Goal: Task Accomplishment & Management: Use online tool/utility

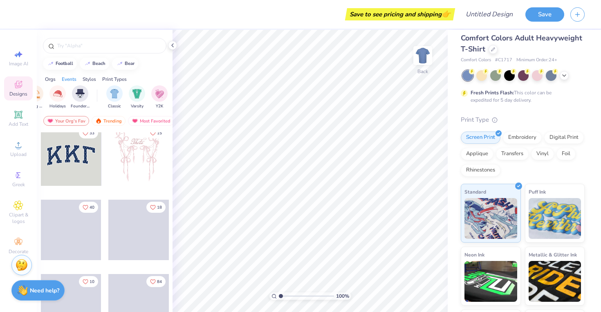
scroll to position [0, 393]
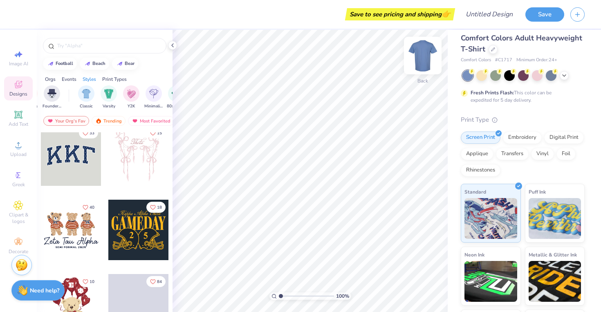
click at [425, 57] on img at bounding box center [422, 55] width 33 height 33
click at [479, 48] on span "Comfort Colors Adult Heavyweight T-Shirt" at bounding box center [521, 43] width 121 height 21
click at [486, 48] on div "Comfort Colors Adult Heavyweight T-Shirt" at bounding box center [523, 44] width 124 height 22
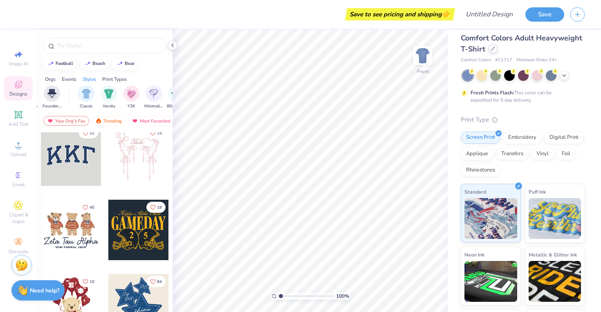
click at [490, 49] on div at bounding box center [492, 48] width 9 height 9
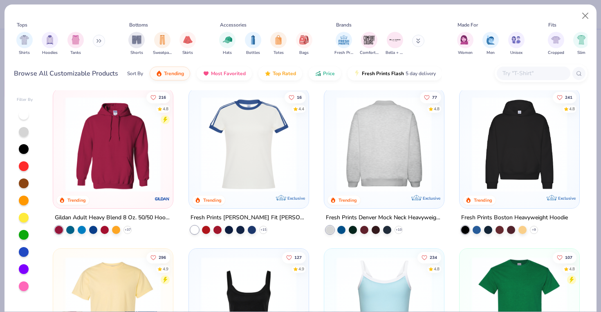
scroll to position [5, 0]
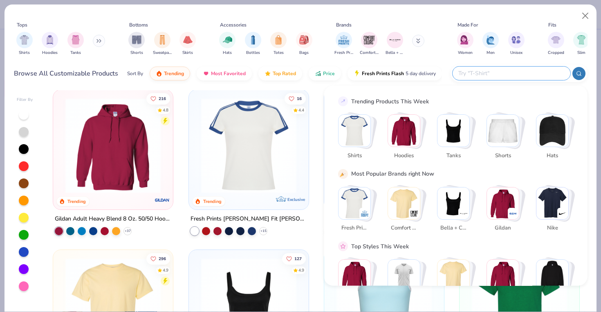
click at [504, 74] on input "text" at bounding box center [510, 73] width 107 height 9
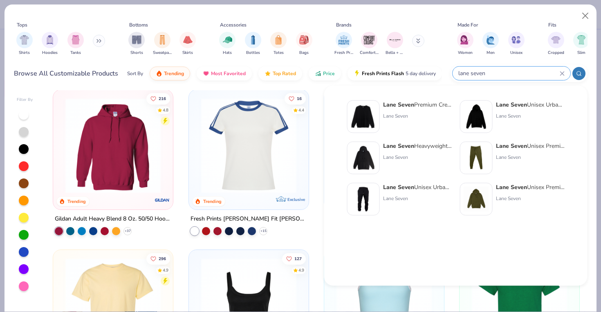
type input "lane seven"
click at [428, 103] on div "Lane Seven Premium Crewneck Sweatshirt" at bounding box center [417, 105] width 69 height 9
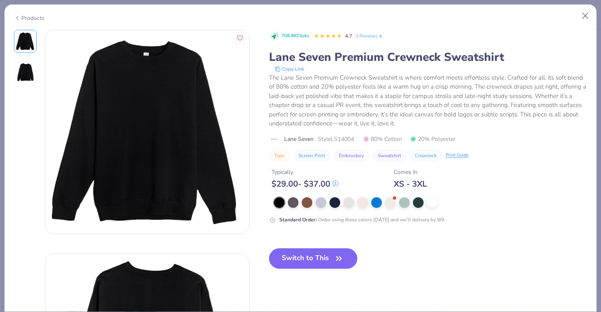
click at [310, 152] on button "Screen Print" at bounding box center [311, 155] width 36 height 11
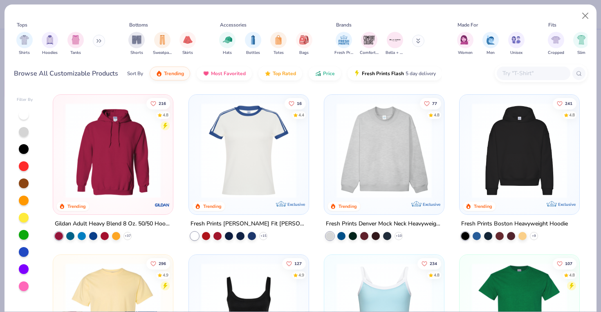
click at [536, 74] on input "text" at bounding box center [532, 73] width 63 height 9
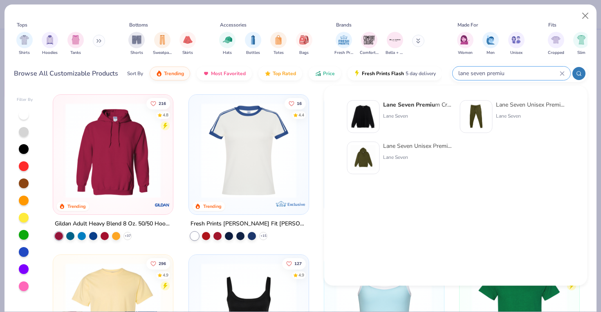
type input "lane seven premiu"
click at [421, 105] on strong "Lane Seven Premiu" at bounding box center [409, 105] width 52 height 8
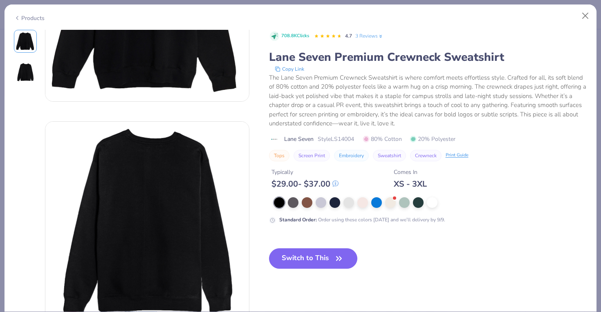
scroll to position [146, 0]
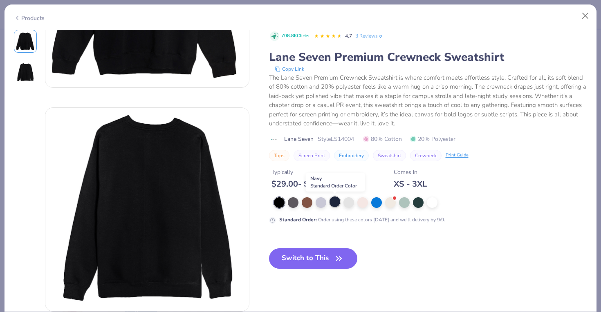
click at [333, 199] on div at bounding box center [334, 202] width 11 height 11
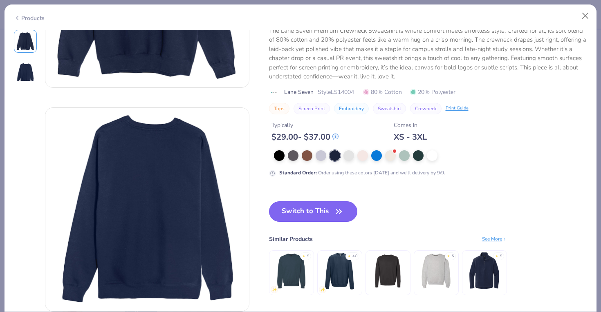
click at [340, 209] on icon "button" at bounding box center [338, 211] width 11 height 11
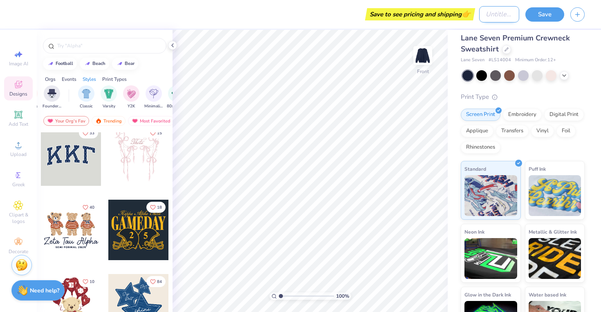
click at [481, 20] on input "Design Title" at bounding box center [499, 14] width 40 height 16
click at [488, 13] on input "Design Title" at bounding box center [499, 14] width 40 height 16
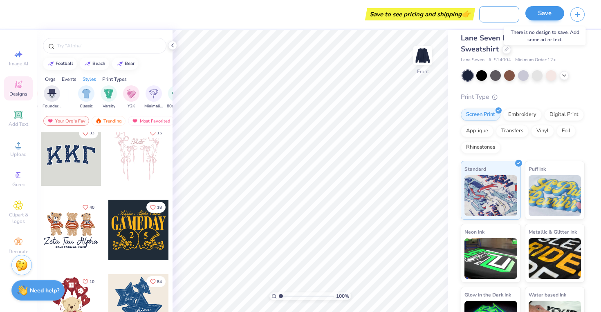
type input "[DATE]-[DATE] DPLS Board"
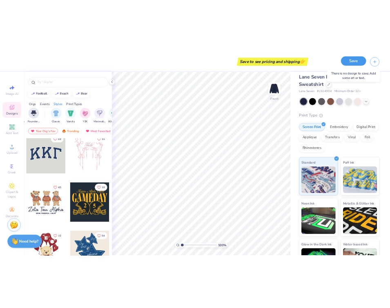
scroll to position [0, 0]
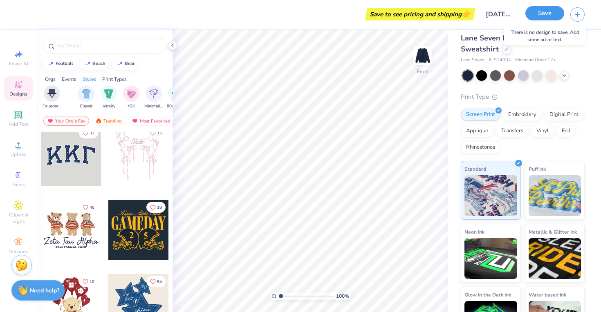
click at [546, 15] on button "Save" at bounding box center [544, 13] width 39 height 14
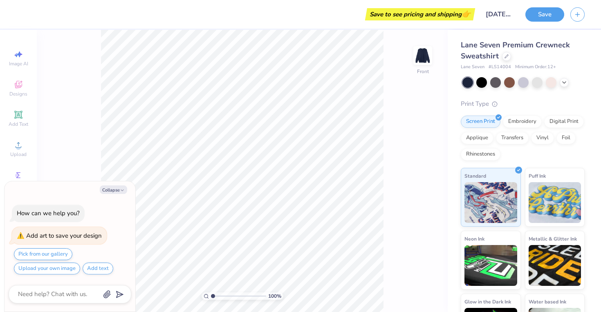
type textarea "x"
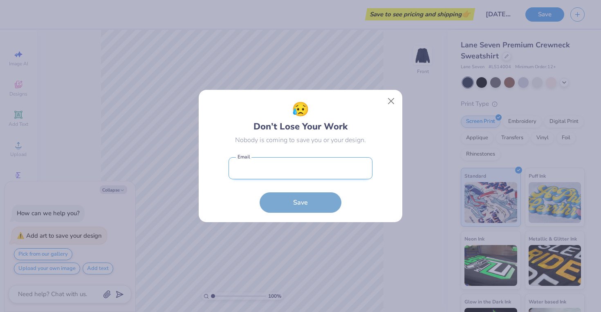
click at [331, 170] on input "email" at bounding box center [300, 168] width 144 height 22
click at [324, 169] on input "email" at bounding box center [300, 168] width 144 height 22
type input "[EMAIL_ADDRESS][DOMAIN_NAME]"
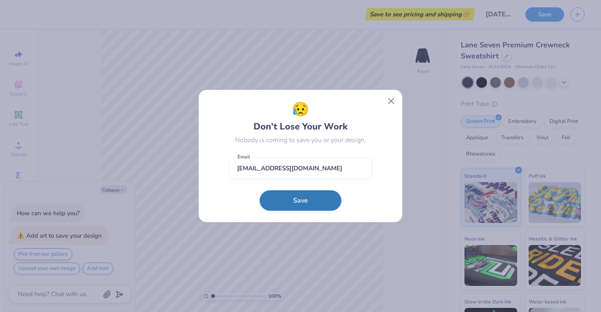
click at [326, 200] on button "Save" at bounding box center [301, 200] width 82 height 20
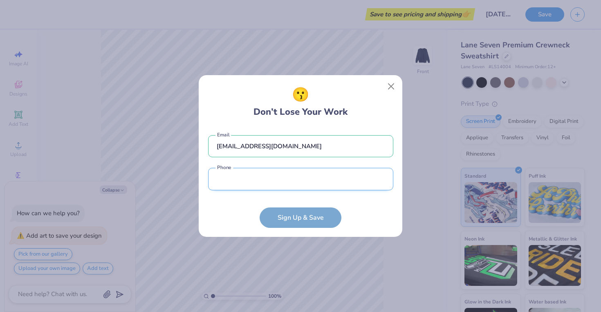
click at [327, 181] on input "tel" at bounding box center [300, 179] width 185 height 22
type input "[PHONE_NUMBER]"
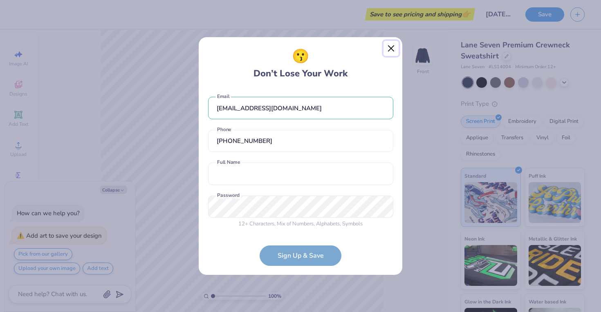
click at [386, 47] on button "Close" at bounding box center [391, 49] width 16 height 16
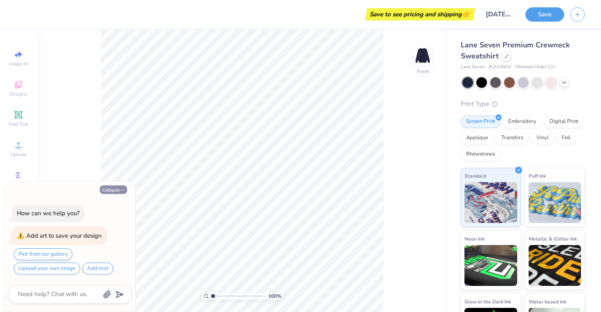
click at [117, 190] on button "Collapse" at bounding box center [113, 190] width 27 height 9
type textarea "x"
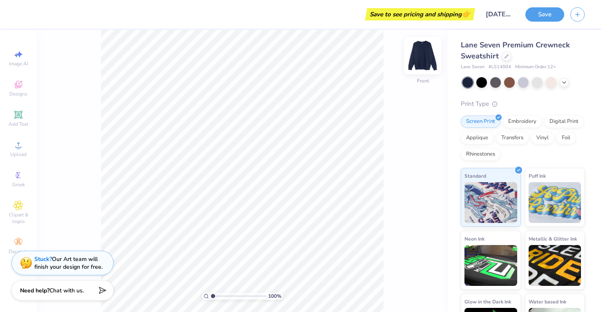
click at [423, 54] on img at bounding box center [422, 55] width 33 height 33
click at [20, 90] on div "Designs" at bounding box center [18, 88] width 29 height 24
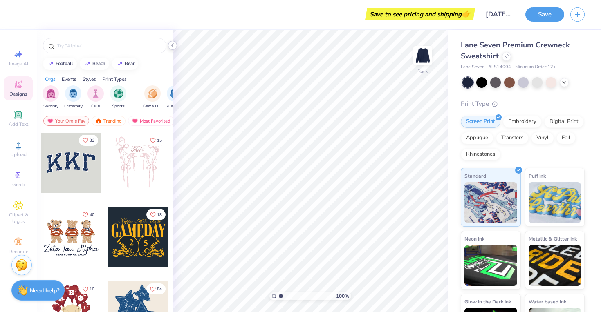
click at [171, 45] on icon at bounding box center [172, 45] width 7 height 7
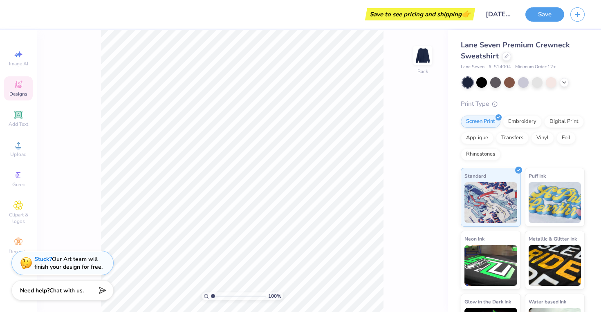
click at [76, 226] on div "100 % Back" at bounding box center [242, 171] width 411 height 282
click at [13, 149] on div "Upload" at bounding box center [18, 149] width 29 height 24
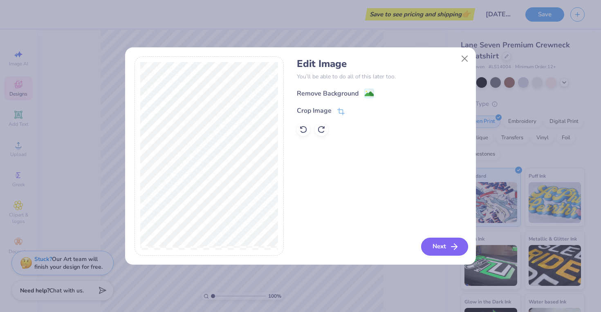
click at [449, 251] on icon "button" at bounding box center [454, 247] width 10 height 10
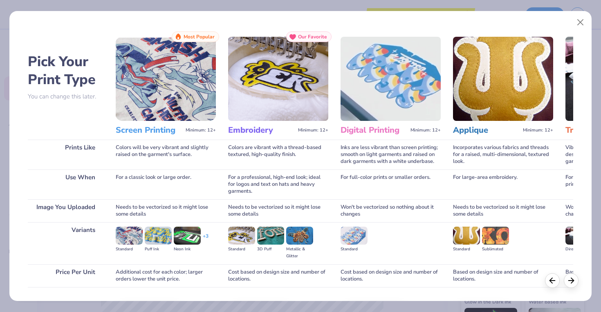
click at [156, 130] on h3 "Screen Printing" at bounding box center [149, 130] width 67 height 11
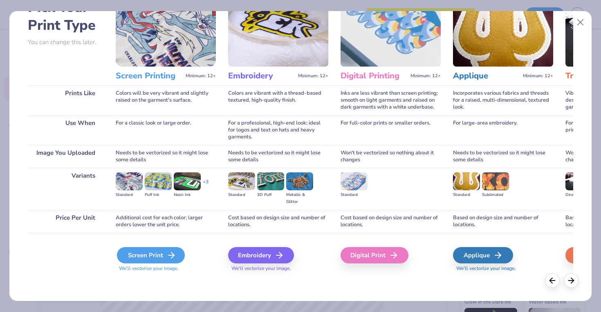
click at [171, 255] on icon at bounding box center [171, 256] width 10 height 10
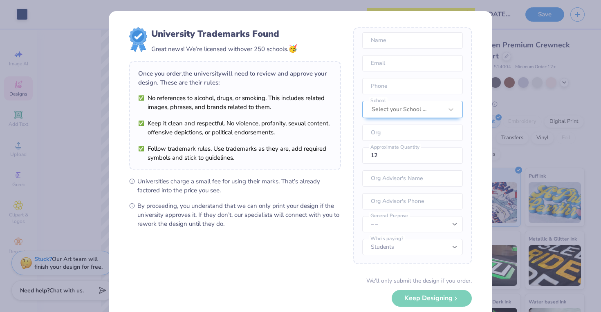
scroll to position [0, 0]
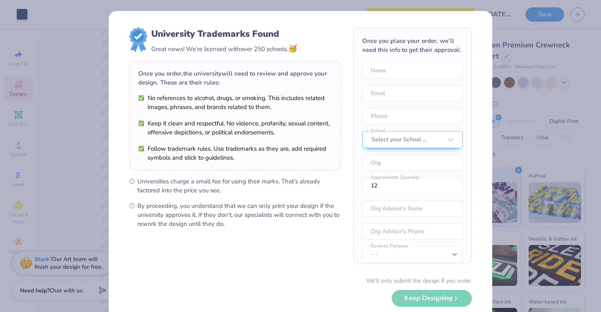
click at [432, 128] on div "Once you place your order, we’ll need this info to get their approval: Name Ema…" at bounding box center [412, 145] width 119 height 237
click at [432, 135] on div "Select your School ..." at bounding box center [412, 139] width 101 height 17
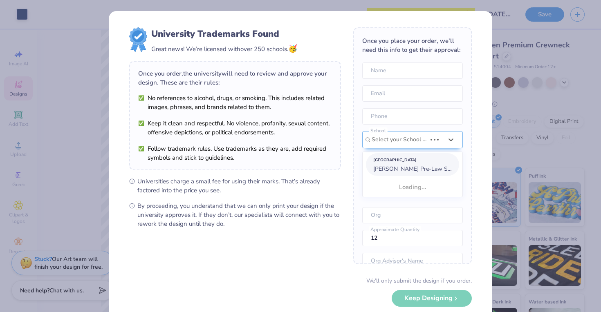
click at [414, 162] on div "Suggested School [PERSON_NAME] Pre-Law Society Loading..." at bounding box center [412, 175] width 101 height 46
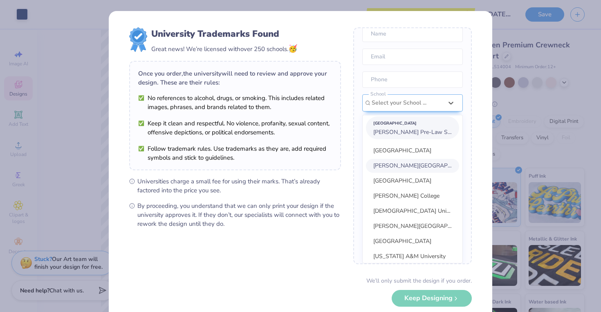
click at [425, 133] on span "[PERSON_NAME] Pre-Law Society" at bounding box center [417, 132] width 89 height 8
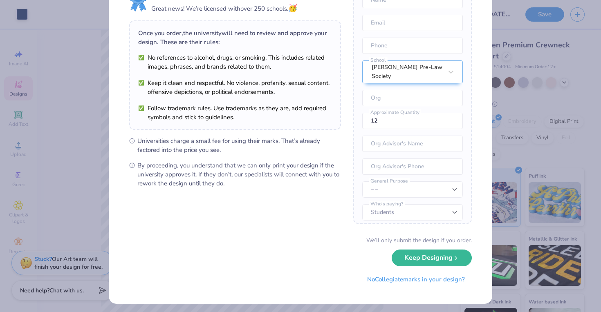
scroll to position [43, 0]
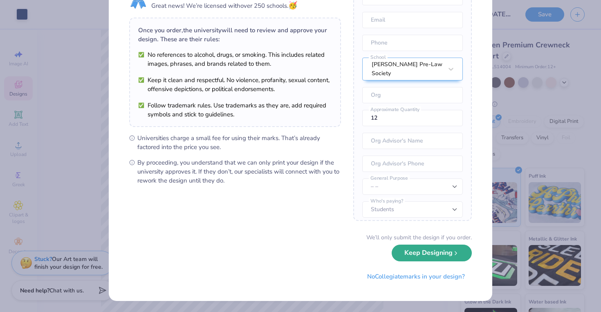
click at [423, 251] on button "Keep Designing" at bounding box center [432, 253] width 80 height 17
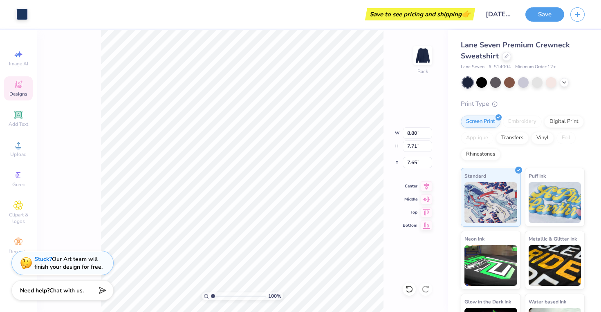
scroll to position [0, 0]
click at [366, 126] on div "100 % Back W 8.80 8.80 " H 7.71 7.71 " Y 7.65 7.65 " Center Middle Top Bottom" at bounding box center [242, 171] width 411 height 282
click at [547, 85] on div at bounding box center [551, 81] width 11 height 11
type input "15.00"
type input "14.94"
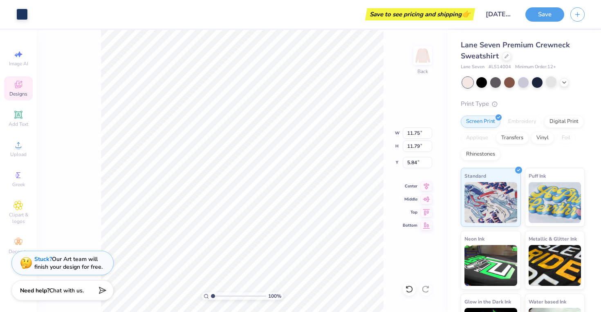
type input "4.28"
click at [430, 290] on div at bounding box center [425, 289] width 13 height 13
click at [430, 290] on div "100 % Back" at bounding box center [242, 171] width 411 height 282
click at [482, 81] on div at bounding box center [481, 81] width 11 height 11
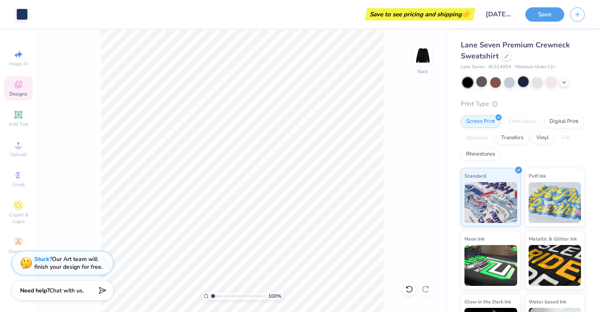
click at [519, 84] on div at bounding box center [523, 81] width 11 height 11
click at [316, 312] on html "Art colors Save to see pricing and shipping 👉 Design Title [DATE]-[DATE] DPLS B…" at bounding box center [300, 156] width 601 height 312
click at [15, 150] on div "Upload" at bounding box center [18, 149] width 29 height 24
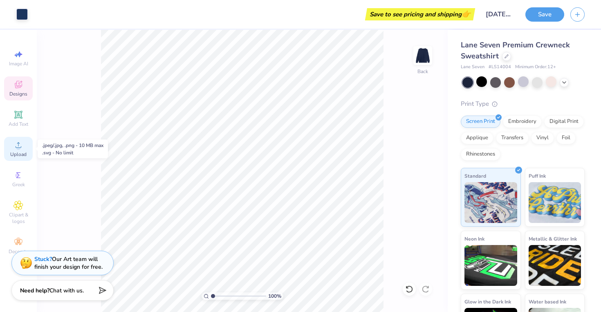
click at [21, 154] on span "Upload" at bounding box center [18, 154] width 16 height 7
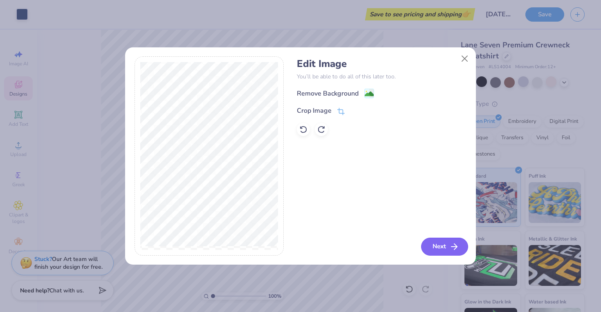
click at [441, 252] on button "Next" at bounding box center [444, 247] width 47 height 18
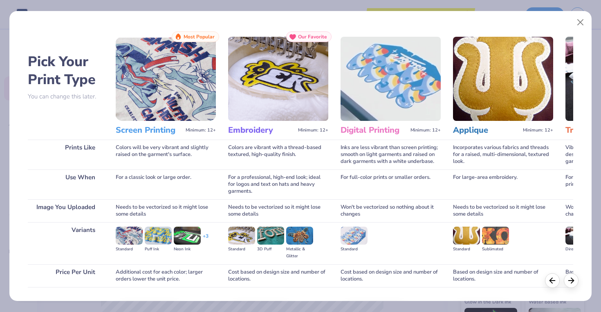
scroll to position [54, 0]
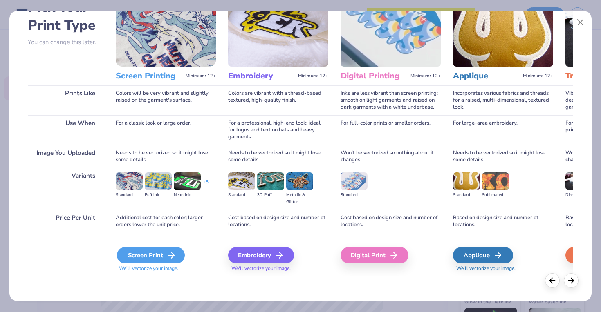
click at [157, 256] on div "Screen Print" at bounding box center [151, 255] width 68 height 16
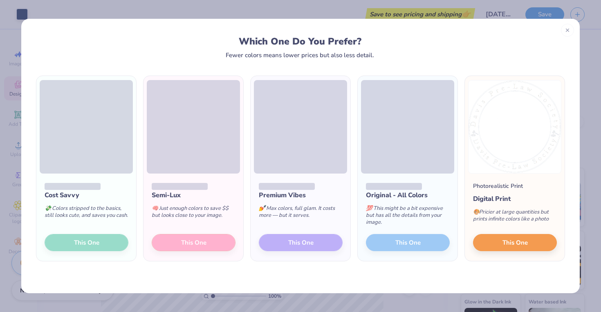
click at [112, 244] on div "Cost Savvy 💸 Colors stripped to the basics, still looks cute, and saves you cas…" at bounding box center [86, 217] width 100 height 87
click at [570, 26] on div at bounding box center [567, 28] width 13 height 13
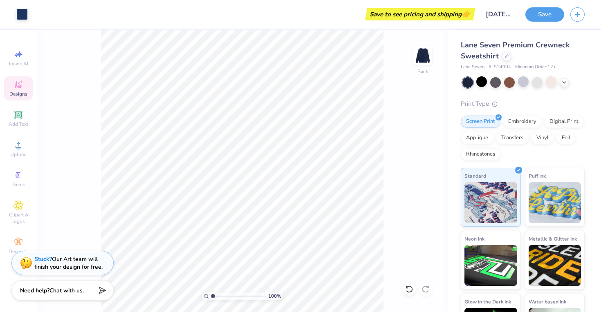
click at [387, 118] on div "100 % Back" at bounding box center [242, 171] width 411 height 282
click at [13, 146] on icon at bounding box center [18, 145] width 10 height 10
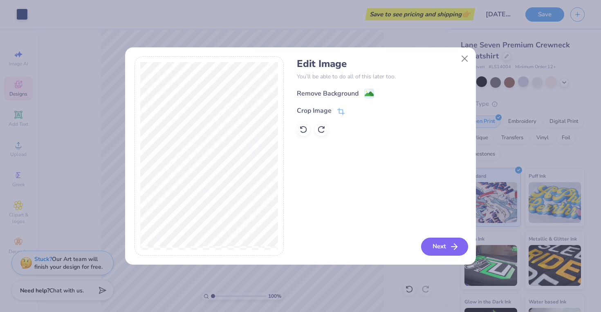
click at [452, 244] on icon "button" at bounding box center [454, 247] width 10 height 10
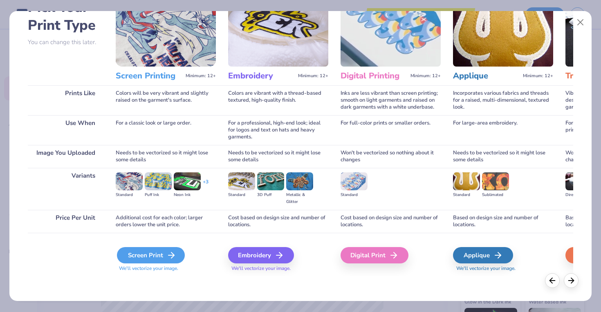
click at [159, 257] on div "Screen Print" at bounding box center [151, 255] width 68 height 16
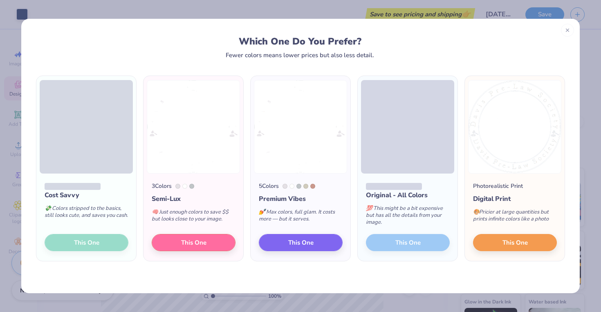
click at [83, 245] on div "Cost Savvy 💸 Colors stripped to the basics, still looks cute, and saves you cas…" at bounding box center [86, 217] width 100 height 87
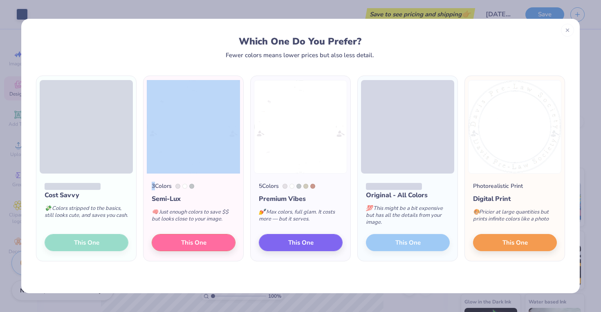
click at [83, 245] on div "Cost Savvy 💸 Colors stripped to the basics, still looks cute, and saves you cas…" at bounding box center [86, 217] width 100 height 87
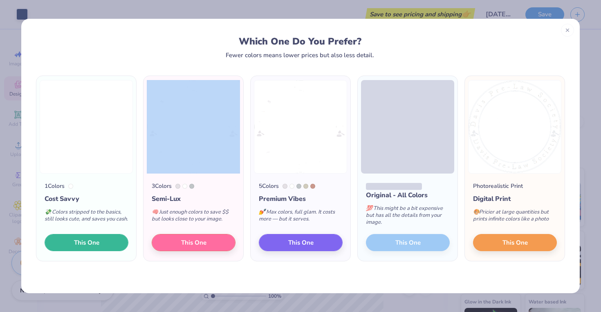
click at [83, 245] on span "This One" at bounding box center [86, 242] width 25 height 9
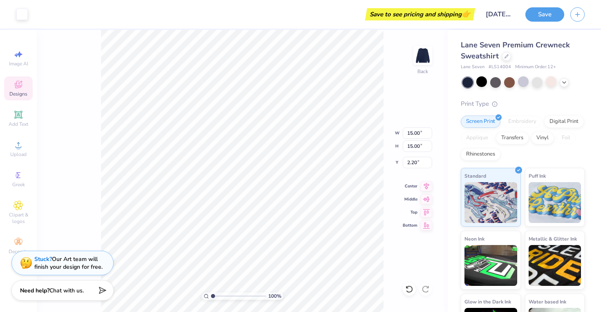
type input "2.43"
type input "11.50"
type input "3.34"
type input "7.76"
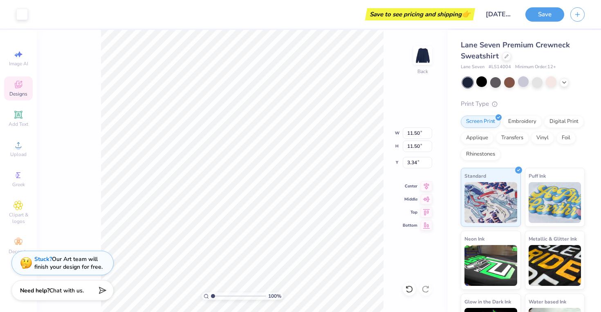
type input "7.77"
type input "3.00"
type input "3.98"
type input "13.19"
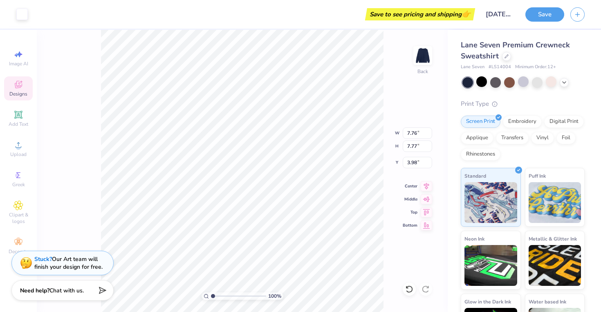
type input "6.45"
type input "11.66"
type input "3.26"
type input "9.98"
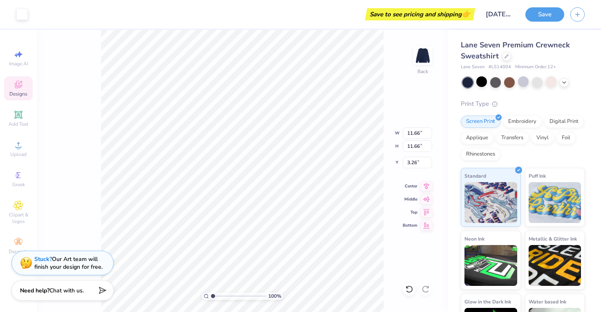
type input "9.98"
type input "4.35"
type input "3.00"
click at [21, 120] on div "Add Text" at bounding box center [18, 119] width 29 height 24
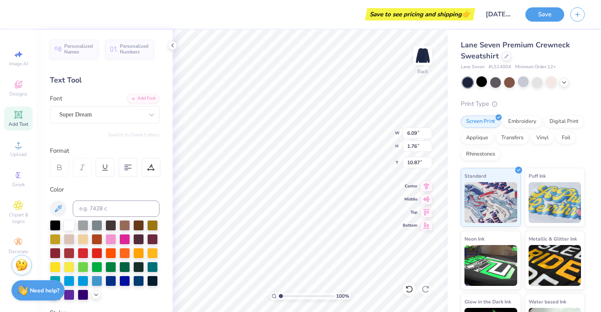
type input "13.77"
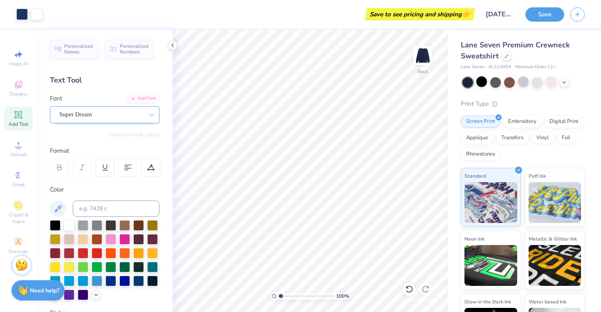
click at [94, 113] on div "Super Dream" at bounding box center [101, 114] width 86 height 13
click at [173, 43] on icon at bounding box center [172, 45] width 7 height 7
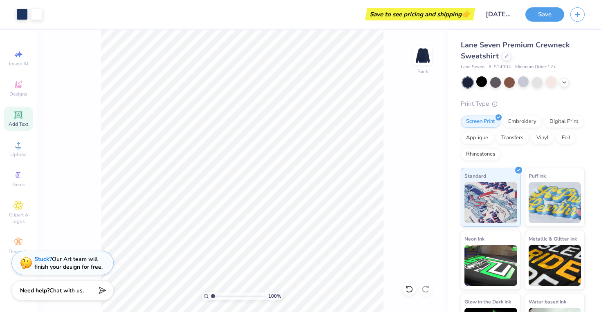
click at [24, 123] on span "Add Text" at bounding box center [19, 124] width 20 height 7
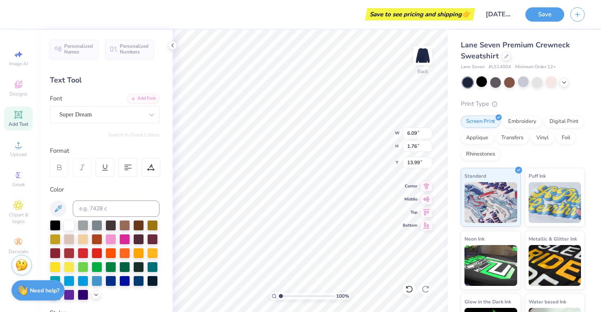
type input "13.99"
click at [121, 120] on div "Super Dream" at bounding box center [101, 114] width 86 height 13
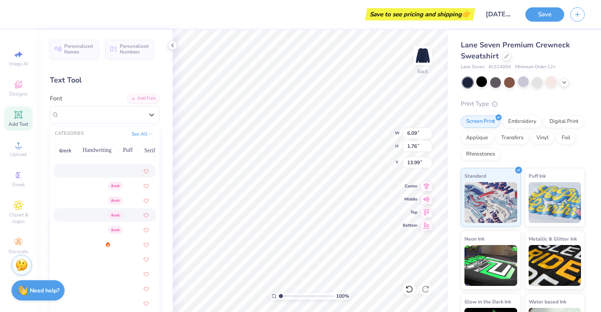
scroll to position [85, 0]
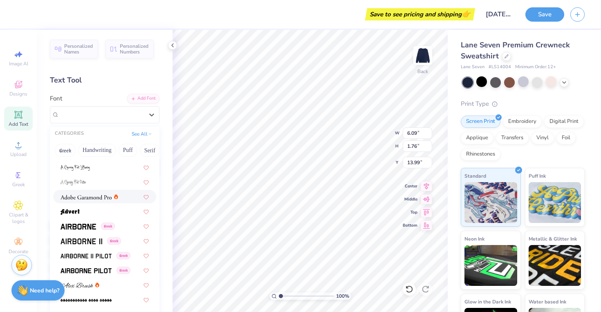
click at [94, 201] on div at bounding box center [104, 196] width 103 height 13
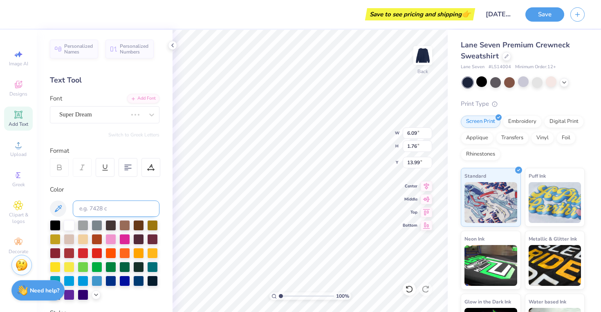
scroll to position [0, 0]
type input "6.37"
type input "1.75"
type input "14.00"
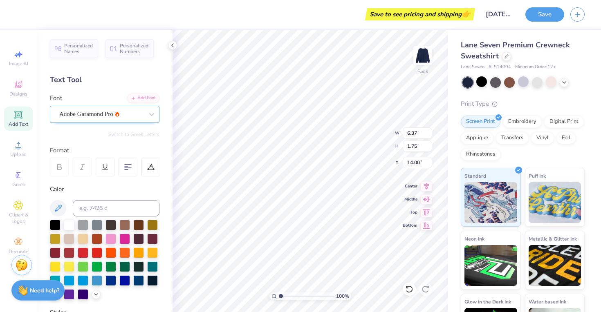
click at [116, 120] on div "Adobe Garamond Pro" at bounding box center [101, 114] width 86 height 13
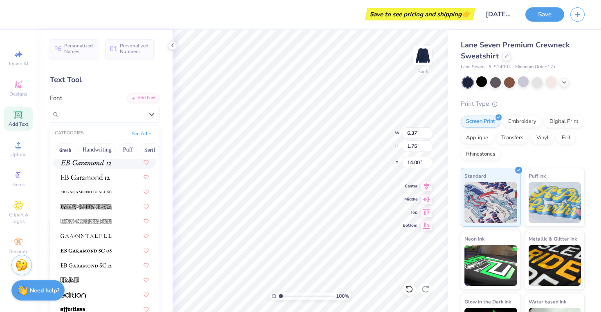
scroll to position [1497, 0]
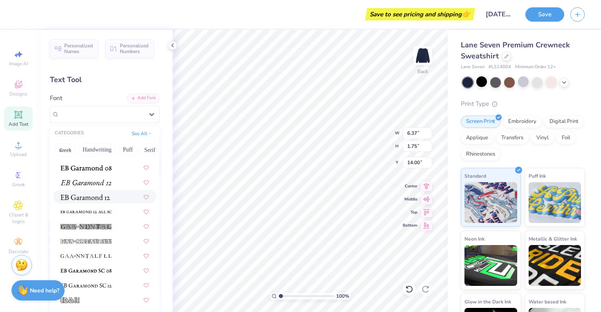
click at [103, 201] on div at bounding box center [104, 196] width 103 height 13
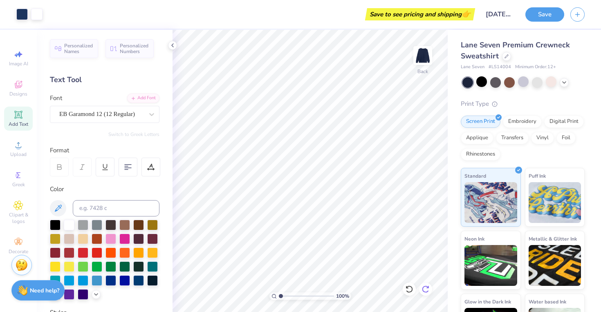
click at [430, 289] on div at bounding box center [425, 289] width 13 height 13
click at [403, 289] on div at bounding box center [409, 289] width 13 height 13
click at [405, 289] on icon at bounding box center [409, 289] width 8 height 8
type textarea "T"
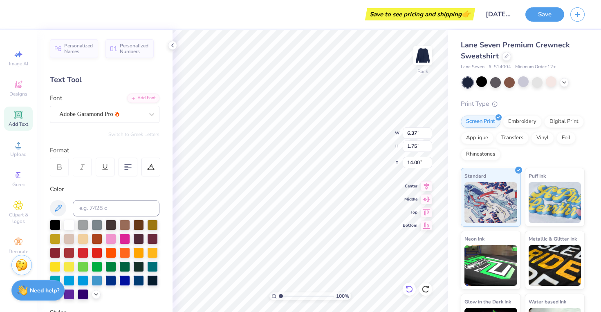
type textarea "Board 25' - 26'"
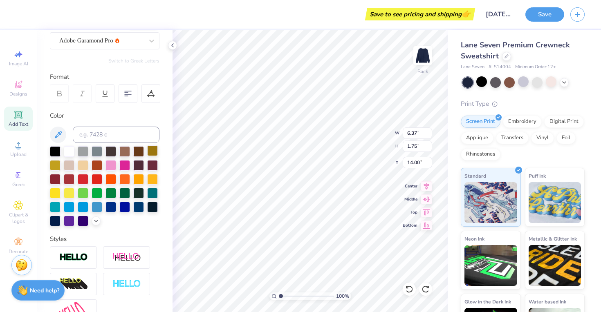
scroll to position [0, 0]
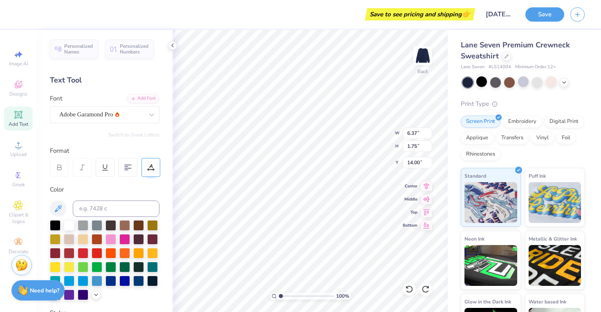
click at [150, 172] on div at bounding box center [150, 167] width 19 height 19
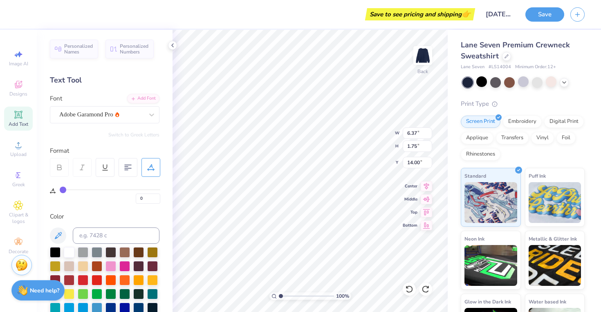
click at [132, 179] on div "0" at bounding box center [105, 190] width 110 height 27
click at [144, 163] on div at bounding box center [150, 167] width 19 height 19
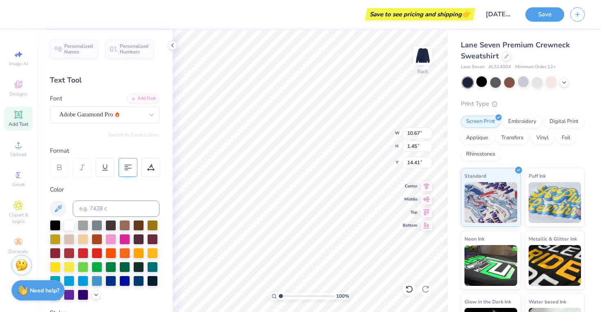
type input "10.67"
type input "1.45"
type input "13.66"
type textarea "Board 25'-26'"
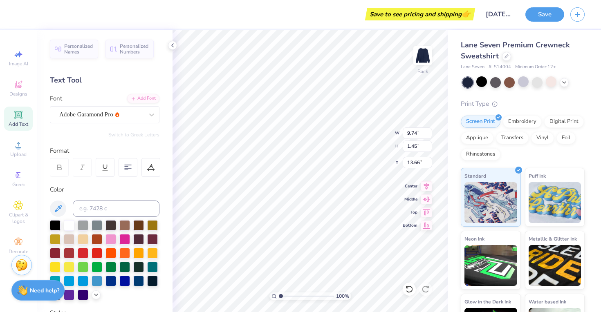
scroll to position [0, 0]
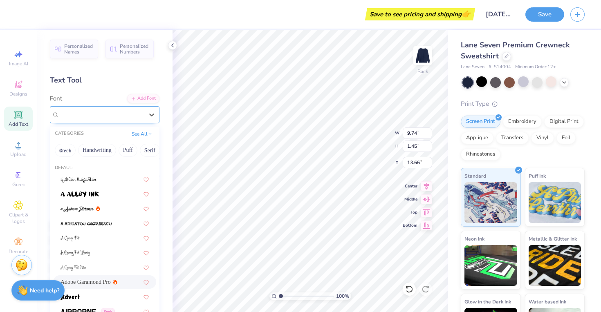
click at [128, 112] on div "Adobe Garamond Pro" at bounding box center [101, 114] width 86 height 13
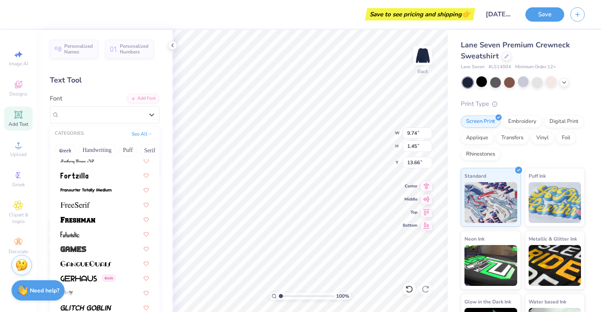
scroll to position [1823, 0]
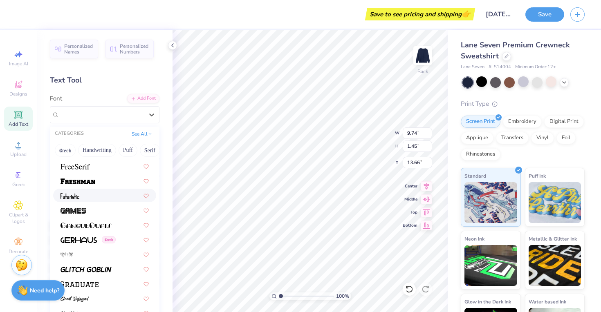
click at [119, 199] on div at bounding box center [104, 195] width 88 height 9
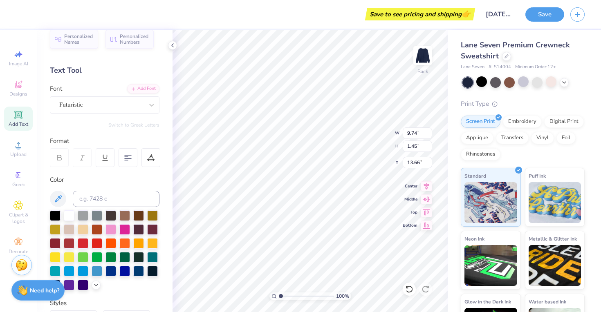
scroll to position [0, 0]
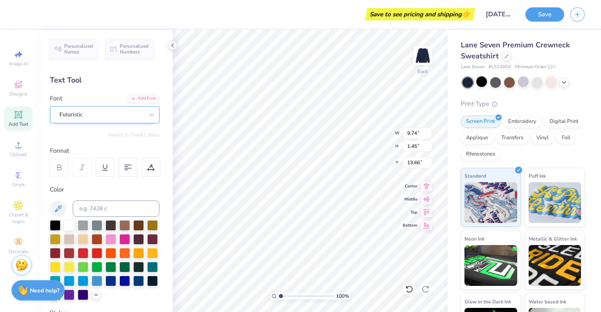
click at [127, 119] on div at bounding box center [101, 114] width 84 height 11
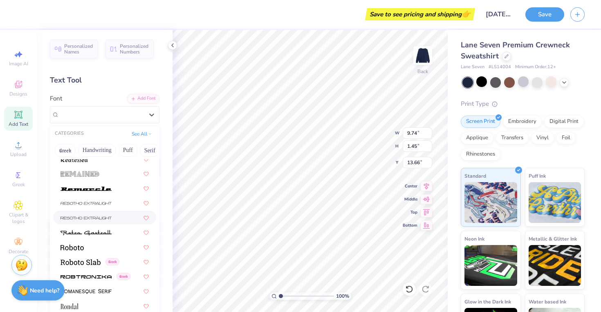
scroll to position [3612, 0]
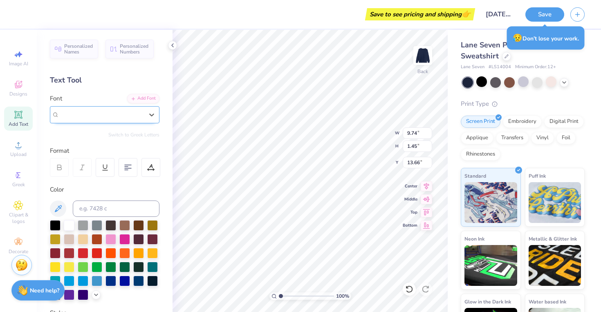
click at [120, 121] on div "Futuristic" at bounding box center [105, 114] width 110 height 17
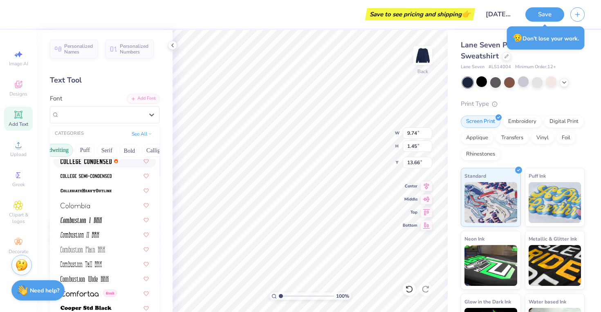
scroll to position [0, 51]
click at [105, 150] on button "Serif" at bounding box center [99, 150] width 20 height 13
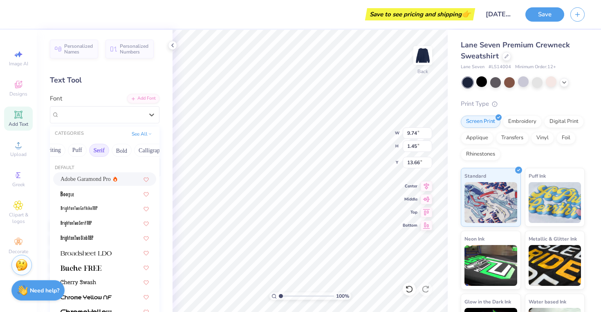
click at [89, 185] on div "Adobe Garamond Pro" at bounding box center [104, 178] width 103 height 13
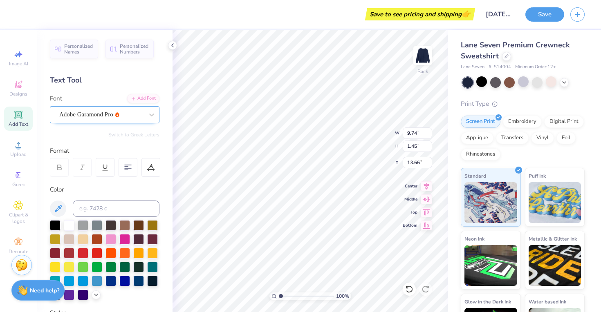
click at [110, 117] on div "Adobe Garamond Pro" at bounding box center [101, 114] width 86 height 13
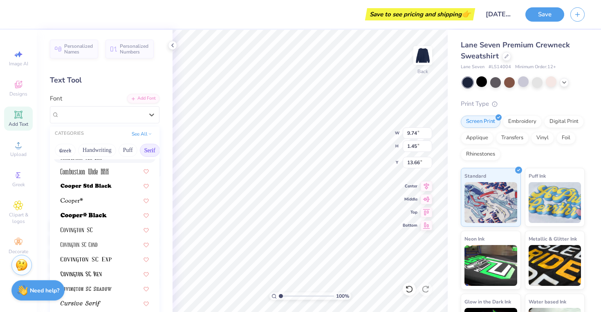
scroll to position [365, 0]
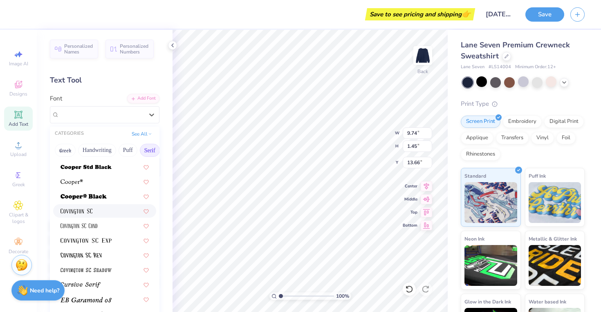
click at [112, 215] on div at bounding box center [104, 211] width 88 height 9
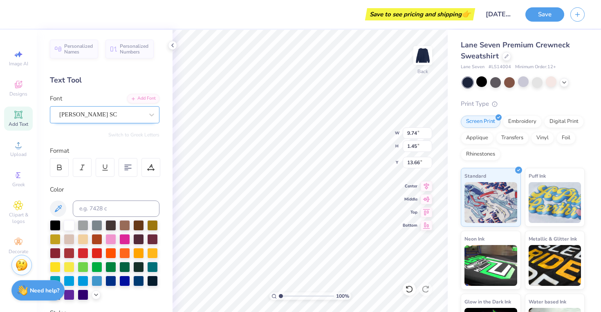
click at [122, 116] on div at bounding box center [101, 114] width 84 height 11
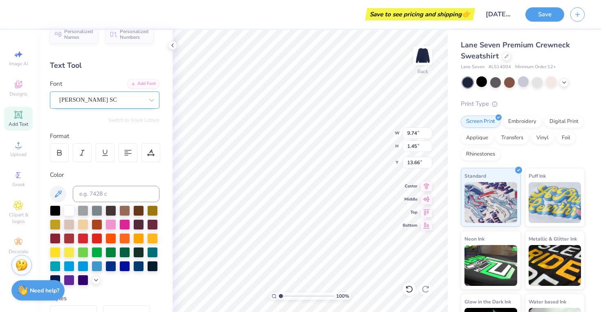
click at [114, 104] on div at bounding box center [101, 99] width 84 height 11
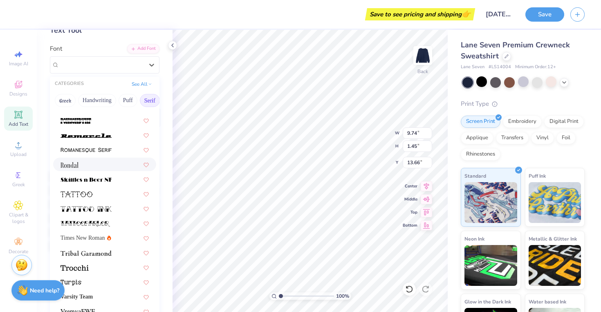
scroll to position [60, 0]
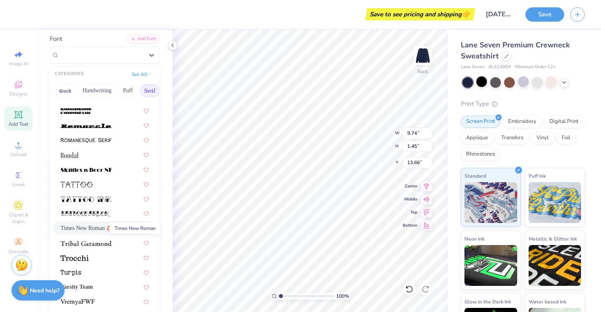
click at [95, 228] on span "Times New Roman" at bounding box center [82, 228] width 44 height 9
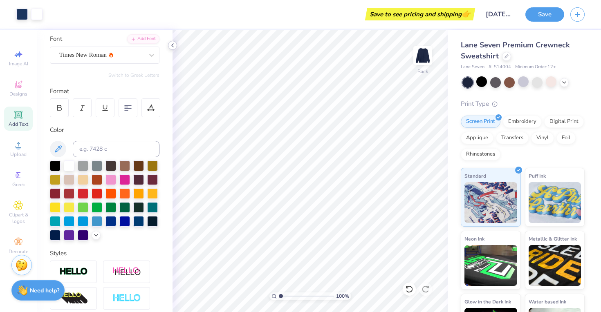
click at [175, 48] on icon at bounding box center [172, 45] width 7 height 7
